Goal: Check status: Check status

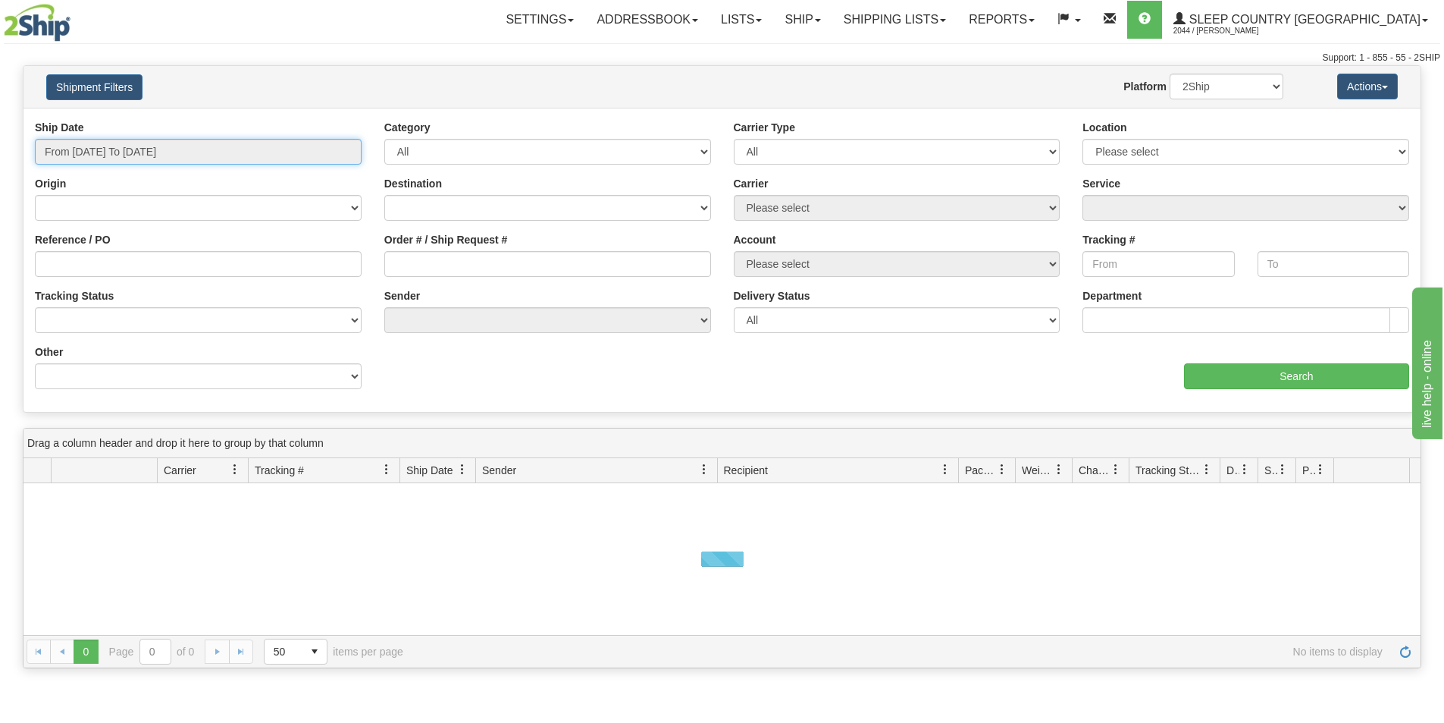
click at [210, 144] on input "From [DATE] To [DATE]" at bounding box center [198, 152] width 327 height 26
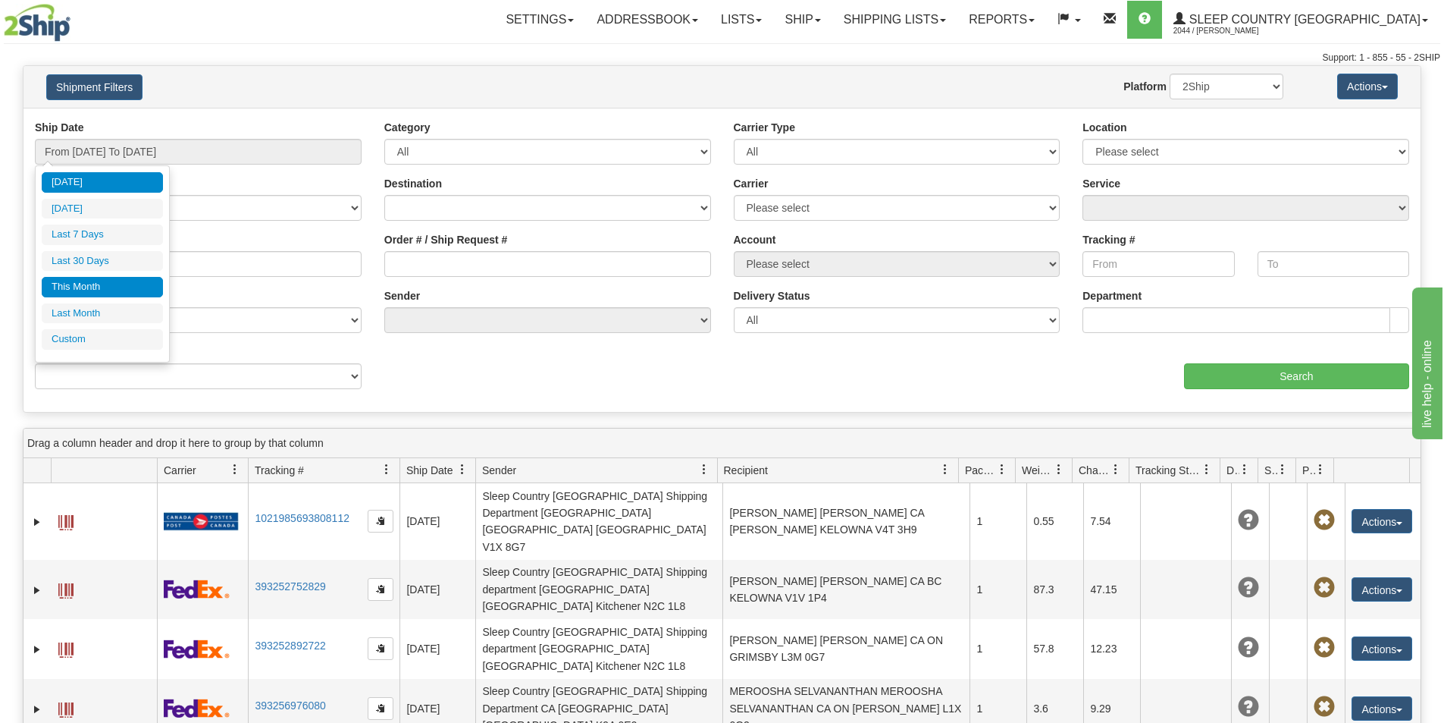
click at [111, 278] on li "This Month" at bounding box center [102, 287] width 121 height 20
type input "From [DATE] To [DATE]"
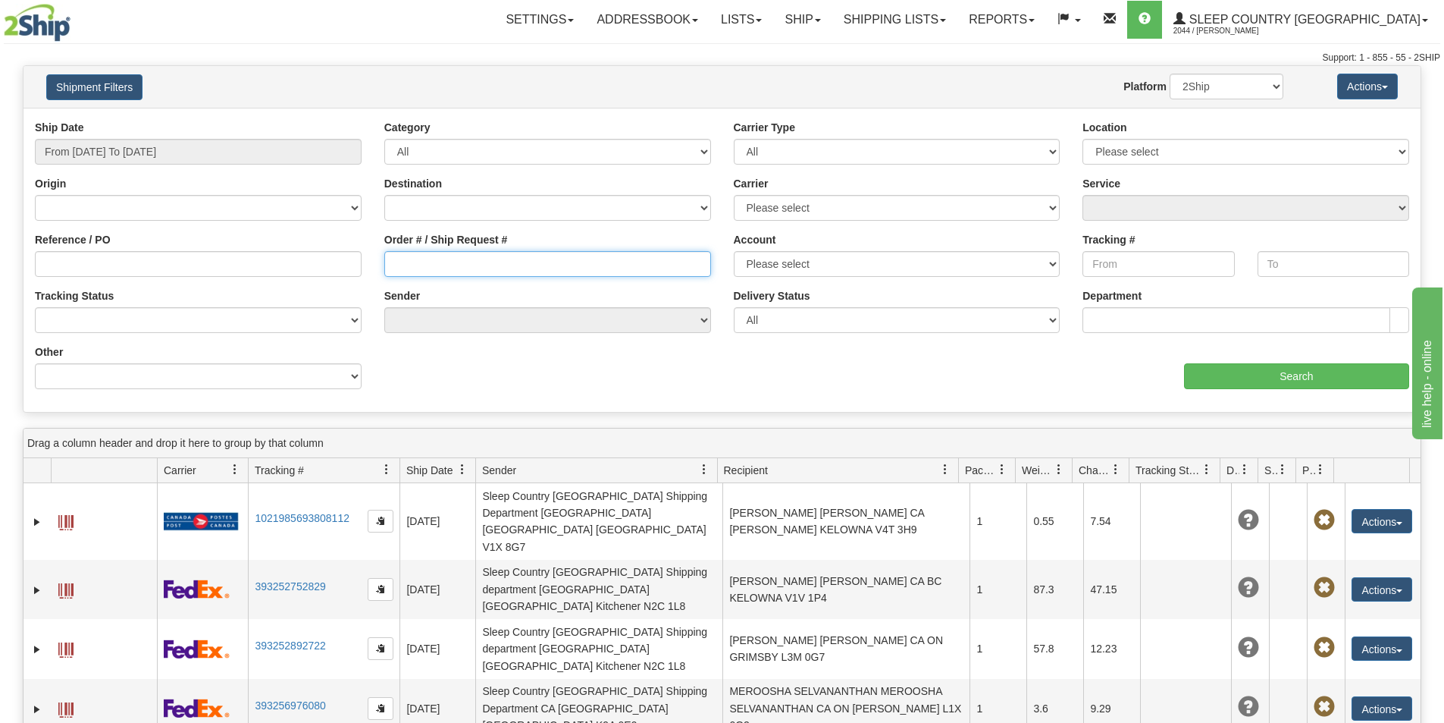
click at [387, 265] on input "Order # / Ship Request #" at bounding box center [547, 264] width 327 height 26
paste input "9002I078508"
type input "9002I078508"
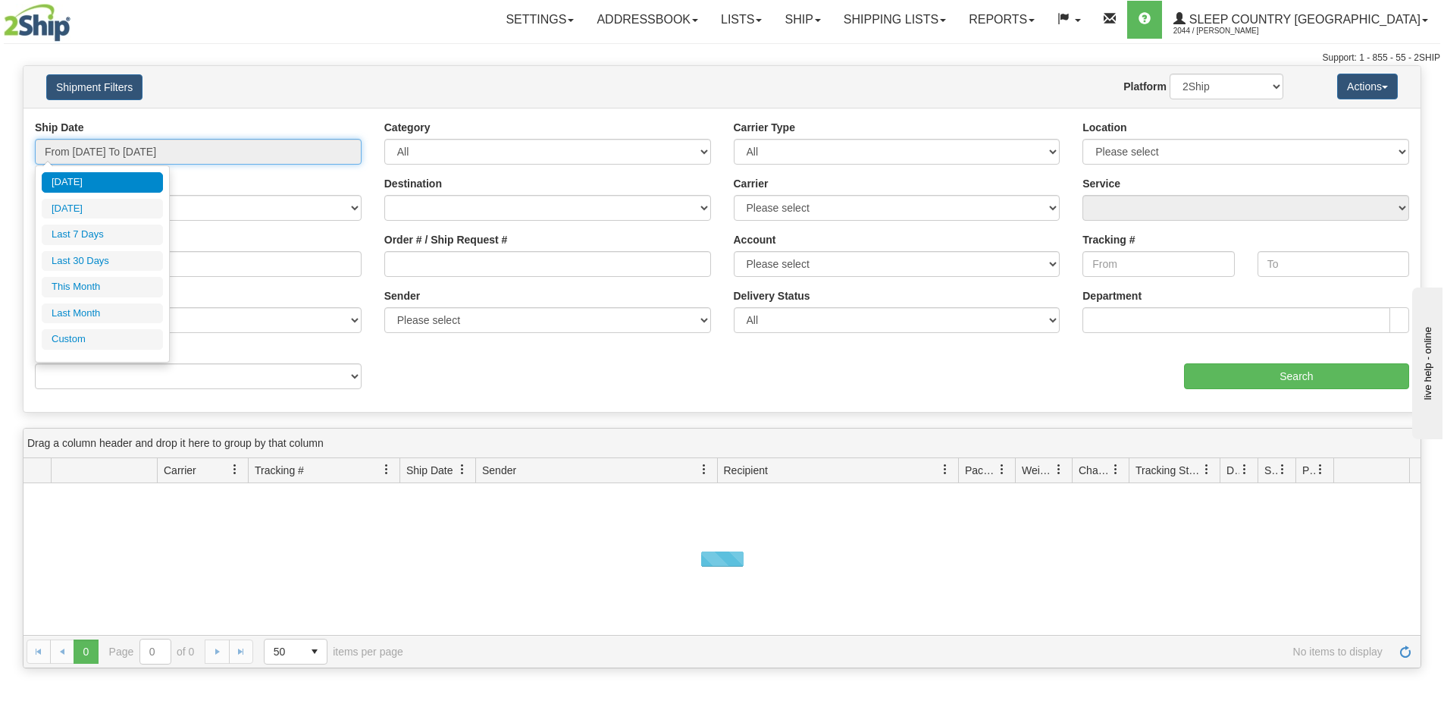
click at [353, 148] on input "From [DATE] To [DATE]" at bounding box center [198, 152] width 327 height 26
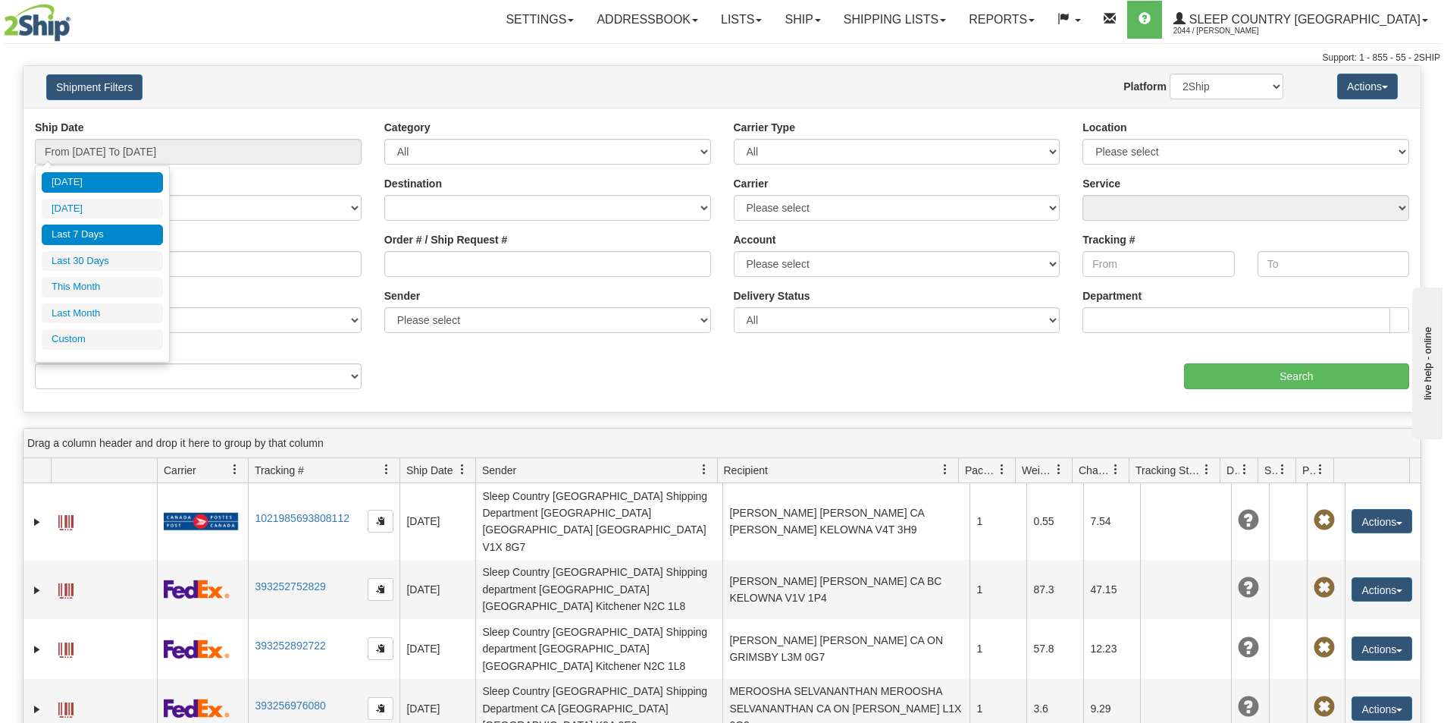
click at [138, 234] on li "Last 7 Days" at bounding box center [102, 234] width 121 height 20
type input "From 09/10/2025 To 09/16/2025"
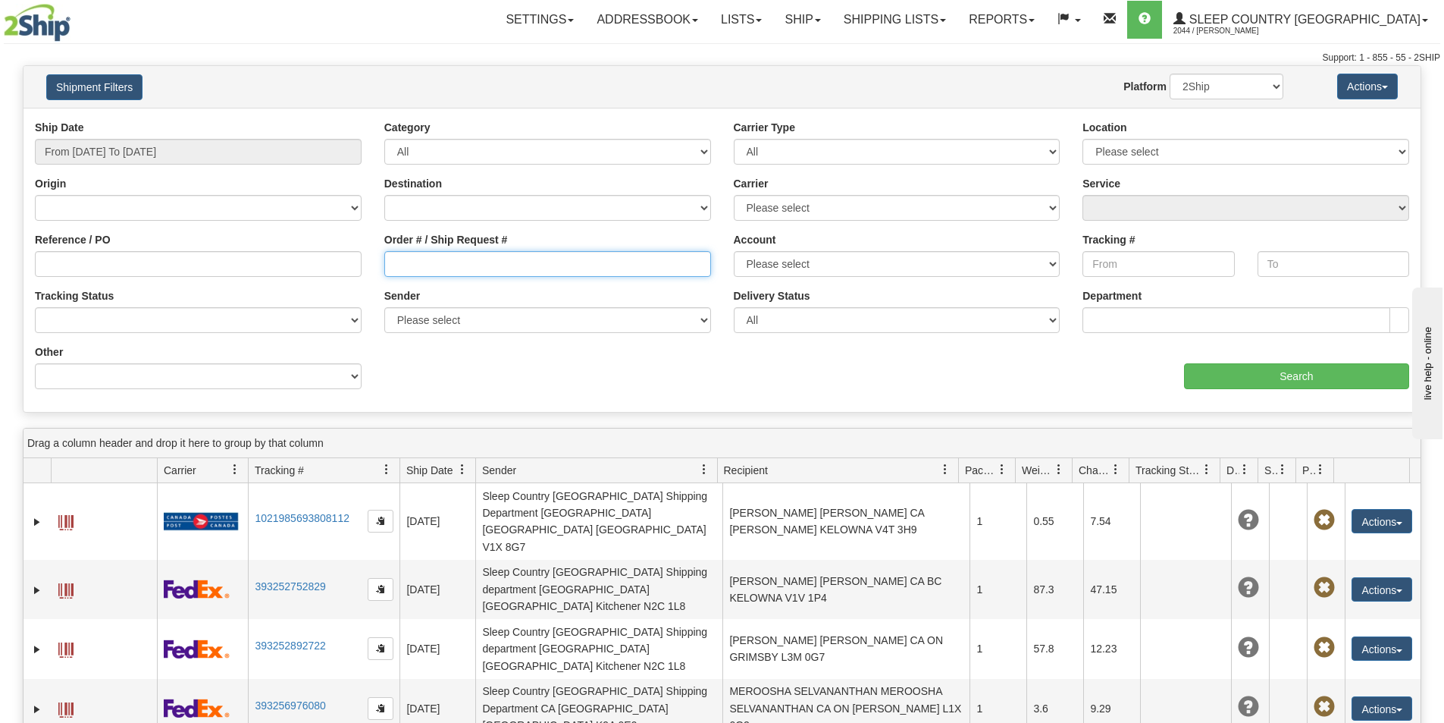
click at [389, 262] on input "Order # / Ship Request #" at bounding box center [547, 264] width 327 height 26
paste input "9002I078508"
type input "9002I078508"
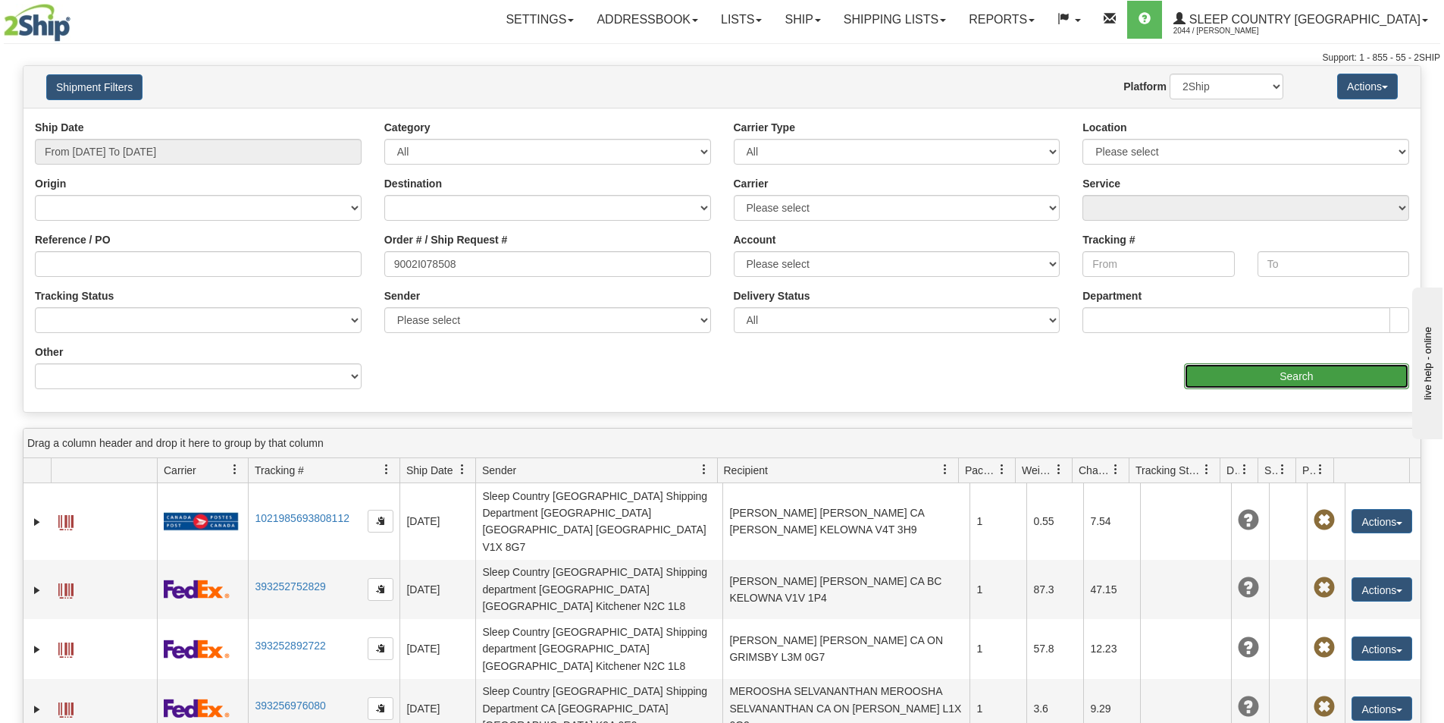
click at [1241, 381] on input "Search" at bounding box center [1296, 376] width 225 height 26
